Goal: Transaction & Acquisition: Obtain resource

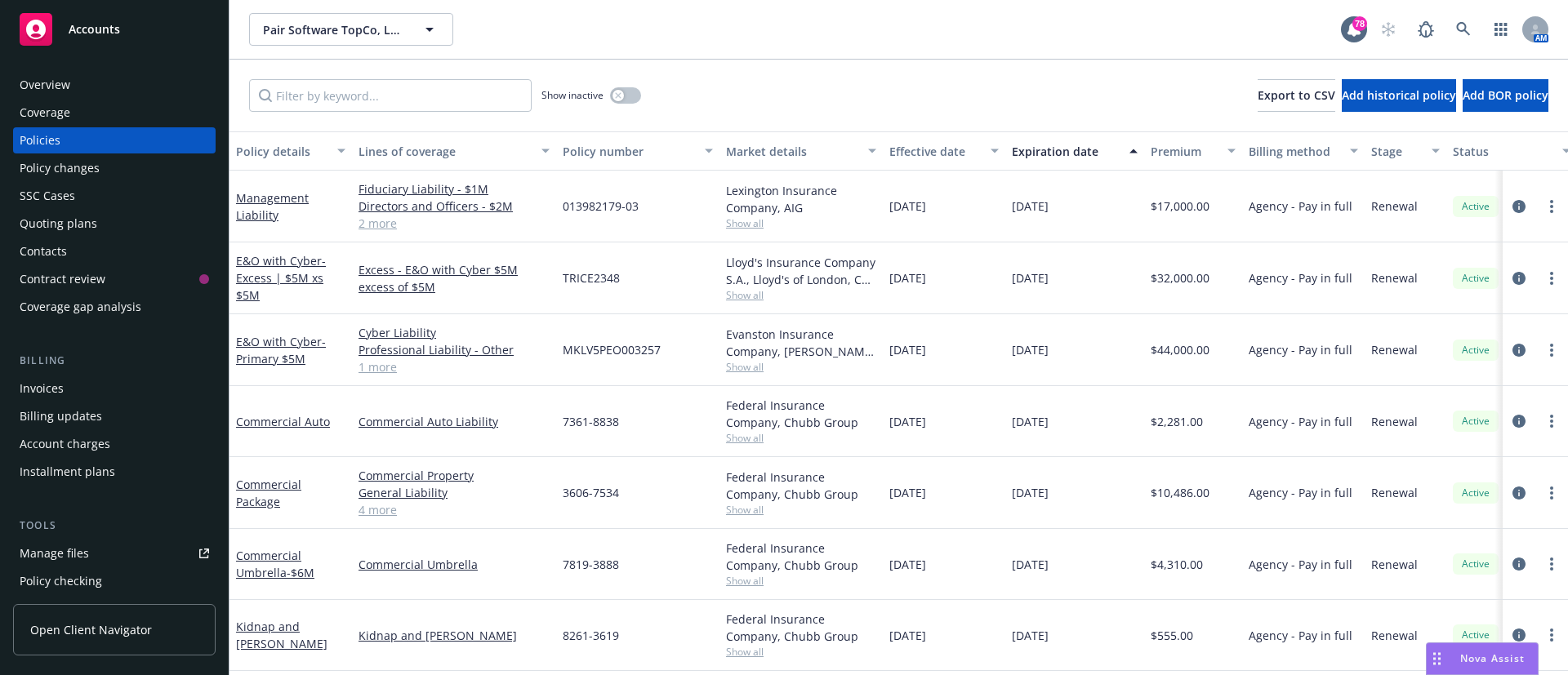
click at [93, 216] on div "Quoting plans" at bounding box center [58, 223] width 78 height 26
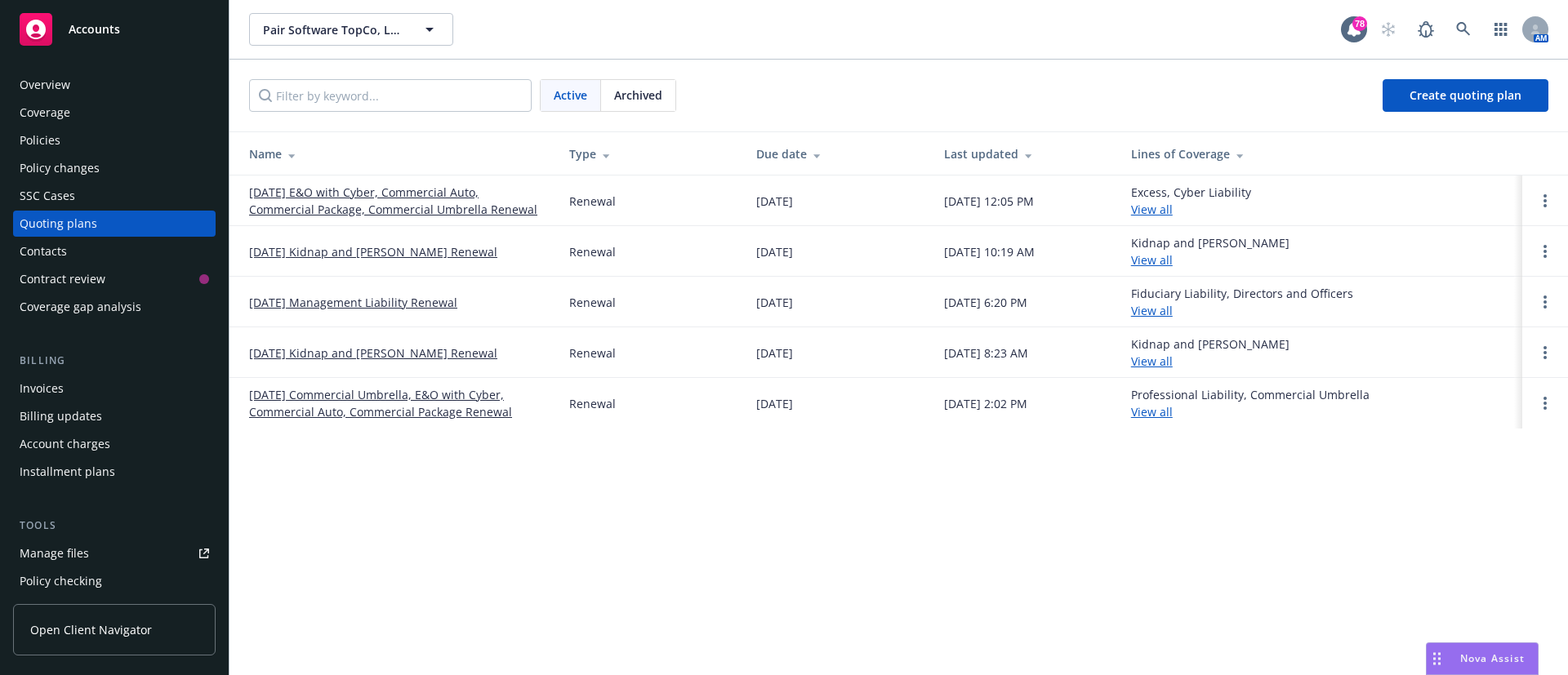
click at [391, 209] on link "[DATE] E&O with Cyber, Commercial Auto, Commercial Package, Commercial Umbrella…" at bounding box center [396, 200] width 294 height 35
